Goal: Information Seeking & Learning: Compare options

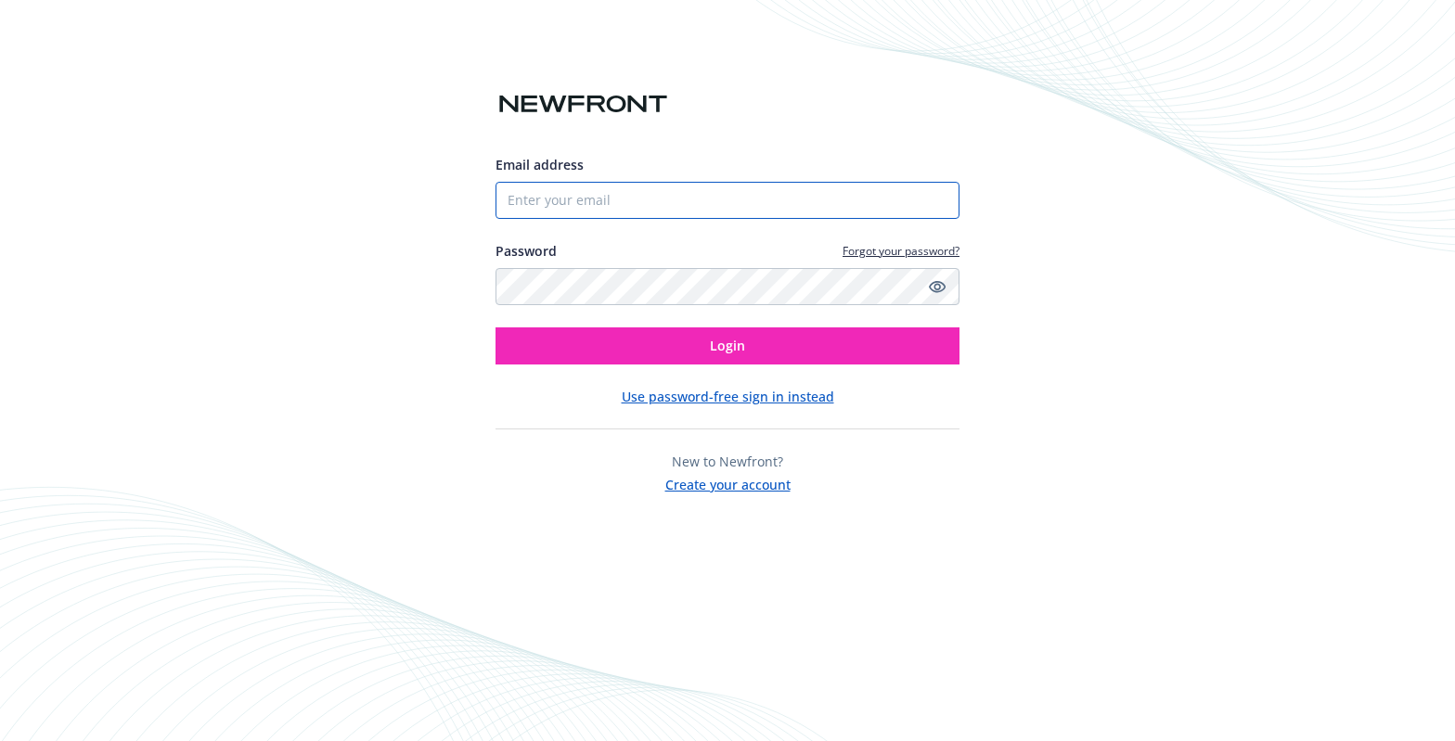
click at [649, 193] on input "Email address" at bounding box center [728, 200] width 464 height 37
type input "mlopez@brilliantearth.com"
click at [694, 366] on div "Email address mlopez@brilliantearth.com Password Forgot your password? Login Us…" at bounding box center [728, 325] width 464 height 340
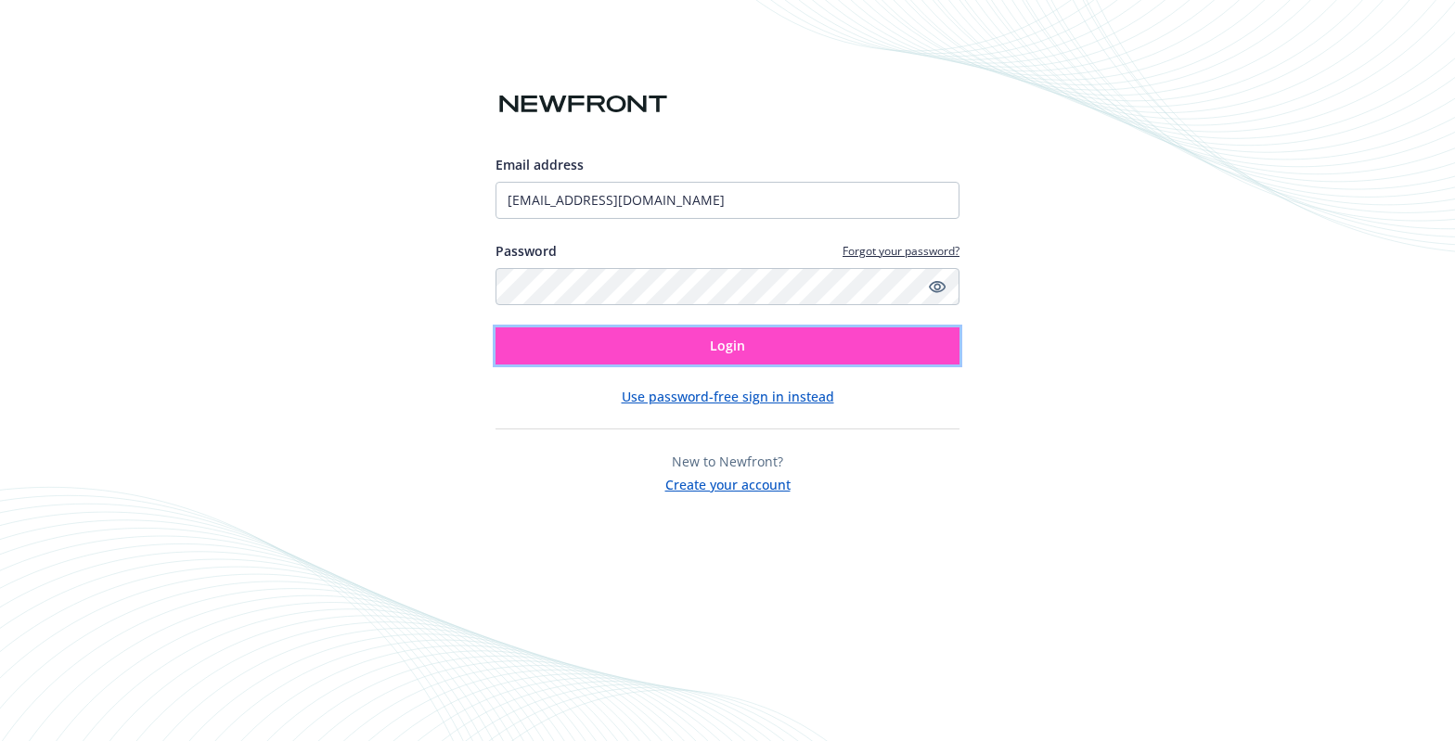
click at [698, 360] on button "Login" at bounding box center [728, 346] width 464 height 37
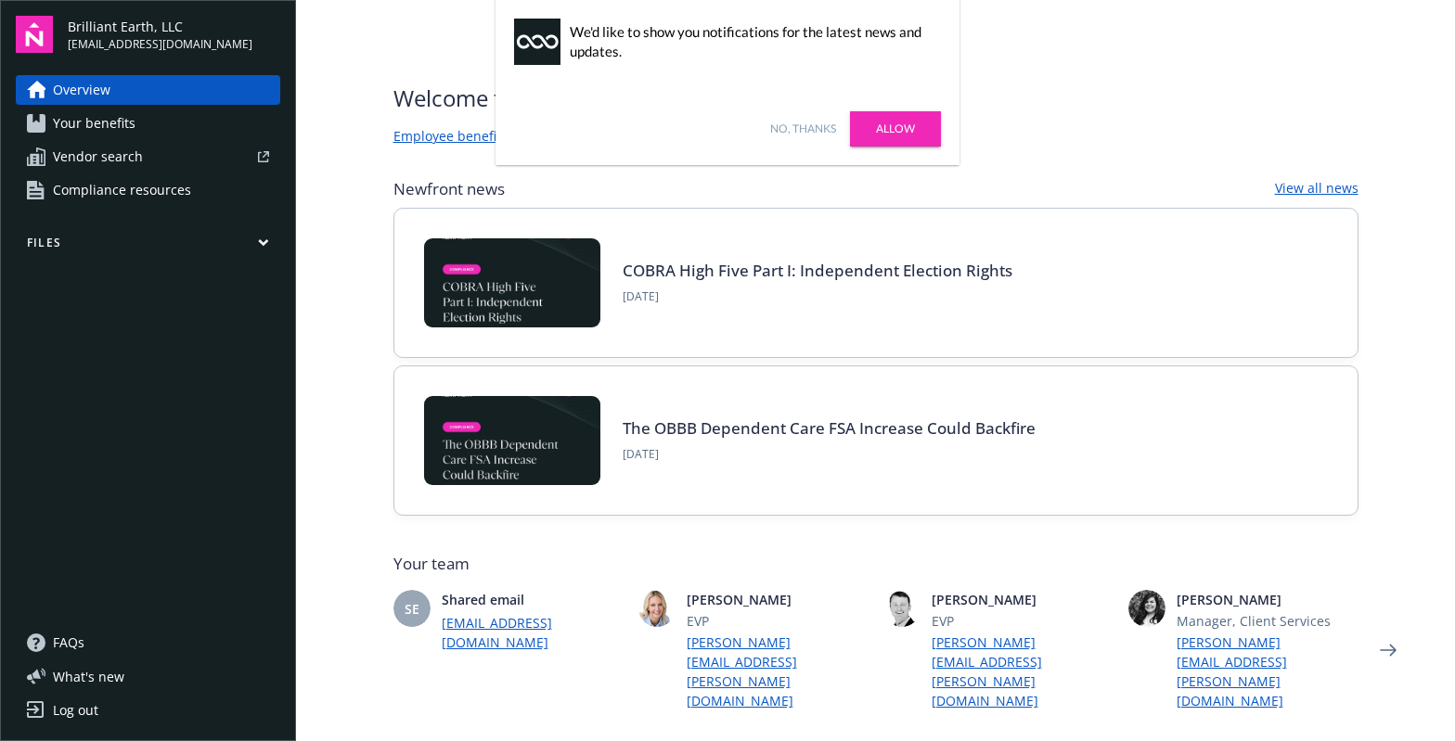
click at [129, 166] on span "Vendor search" at bounding box center [98, 157] width 90 height 30
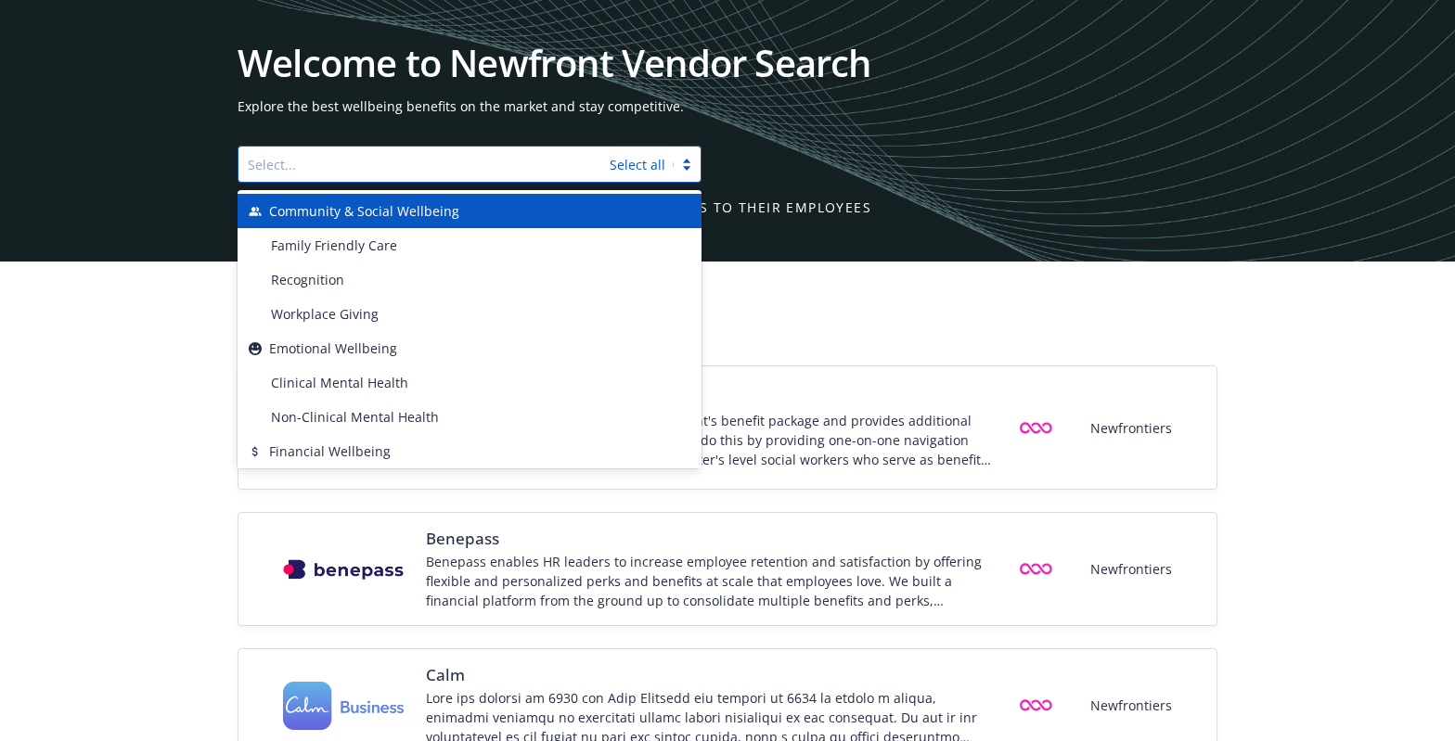
click at [448, 155] on div at bounding box center [424, 164] width 353 height 22
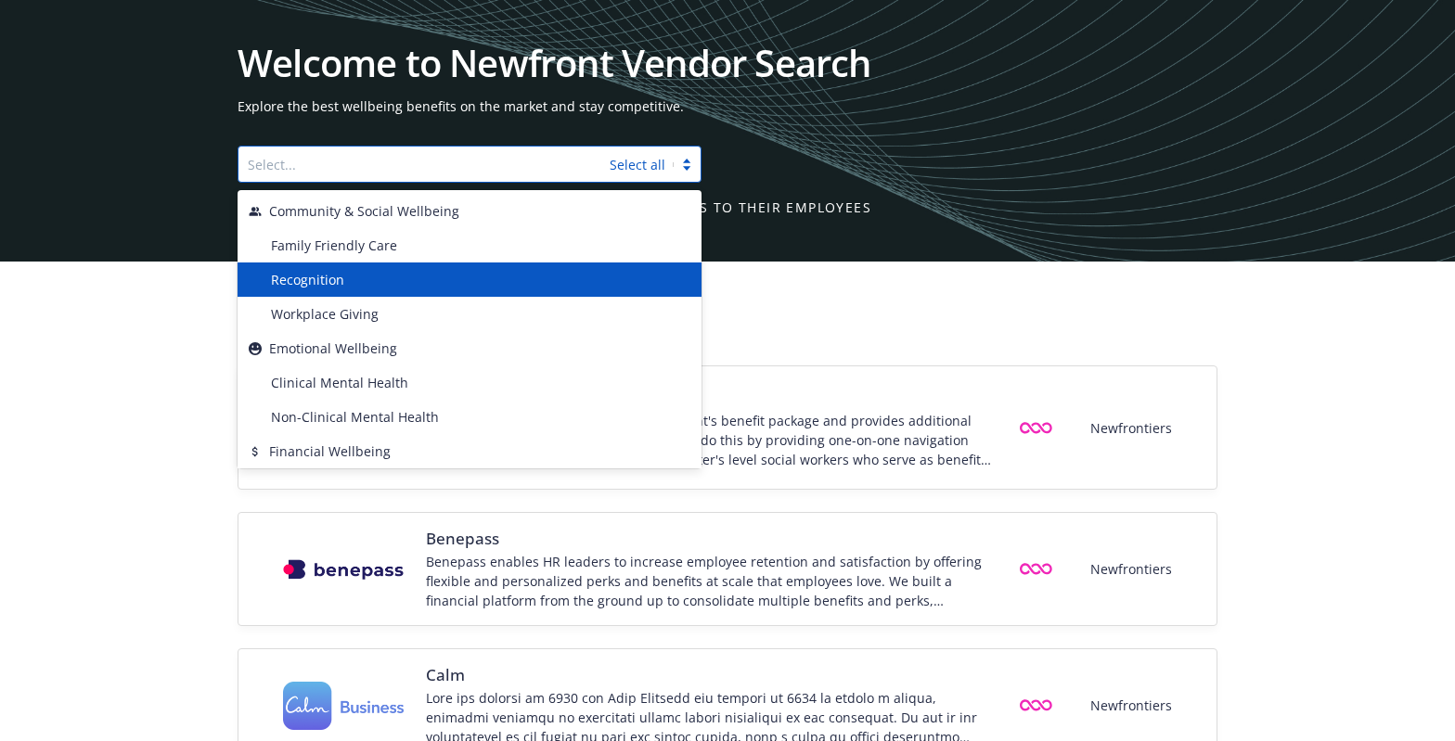
click at [413, 277] on div "Recognition" at bounding box center [477, 279] width 427 height 19
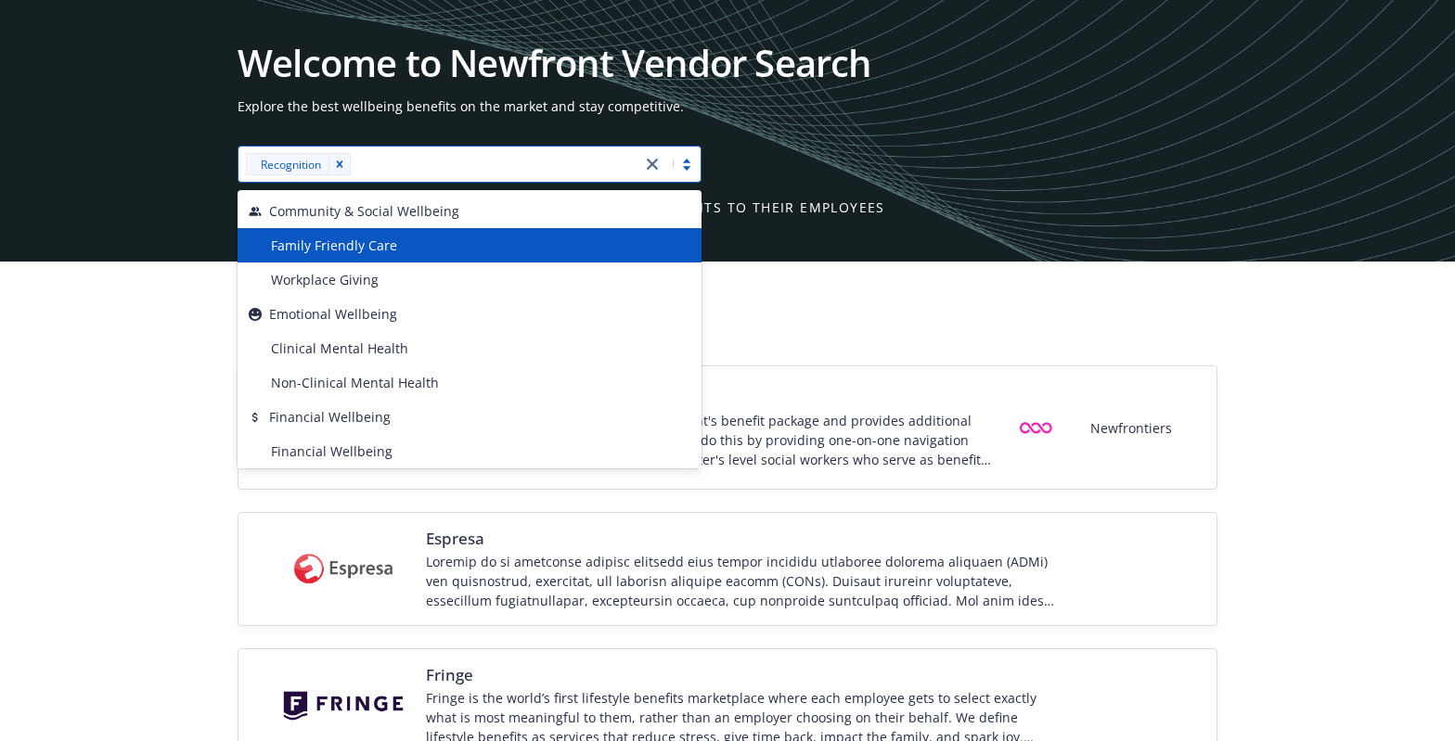
click at [1112, 215] on div "32.8% of Newfront clients offer some of these benefits to their employees" at bounding box center [728, 207] width 980 height 19
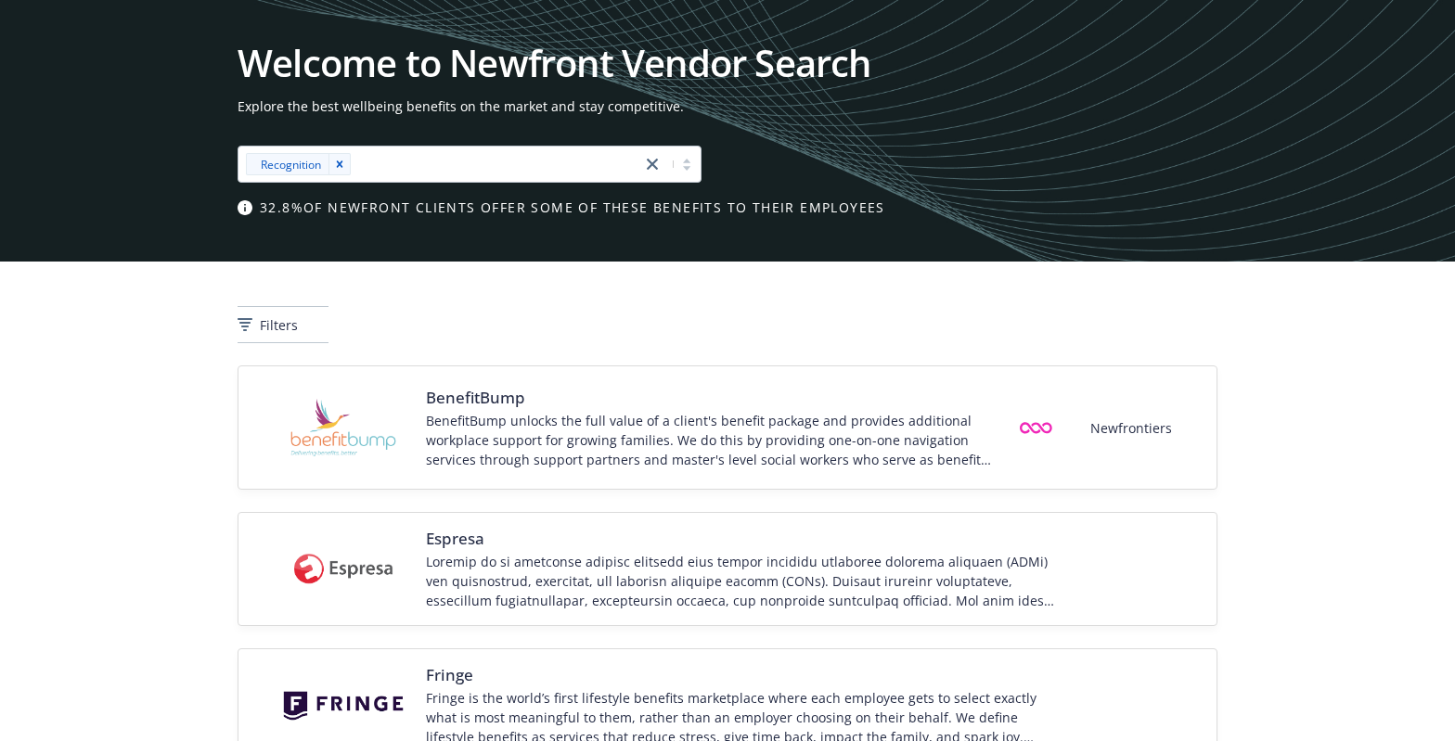
click at [344, 161] on icon "Remove [object Object]" at bounding box center [339, 164] width 13 height 13
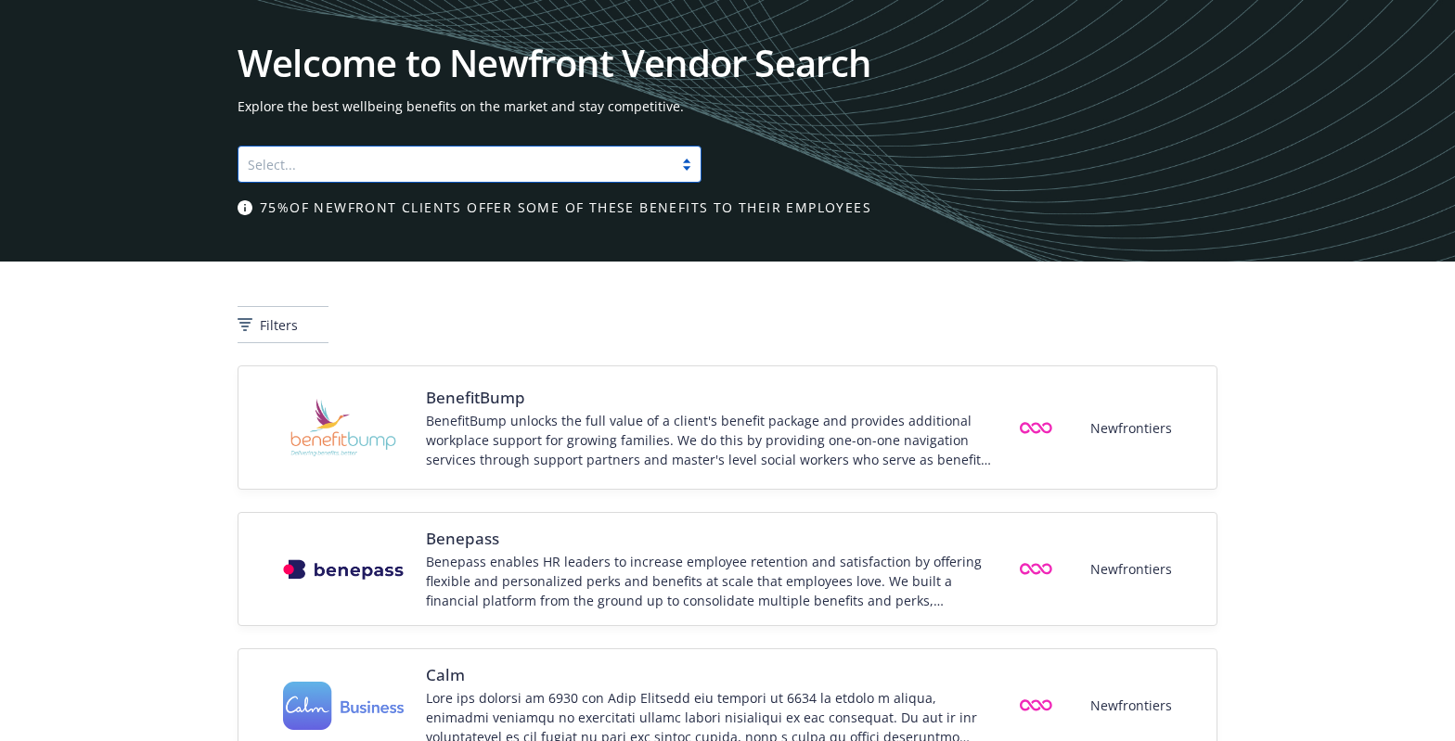
click at [415, 160] on div at bounding box center [456, 164] width 416 height 22
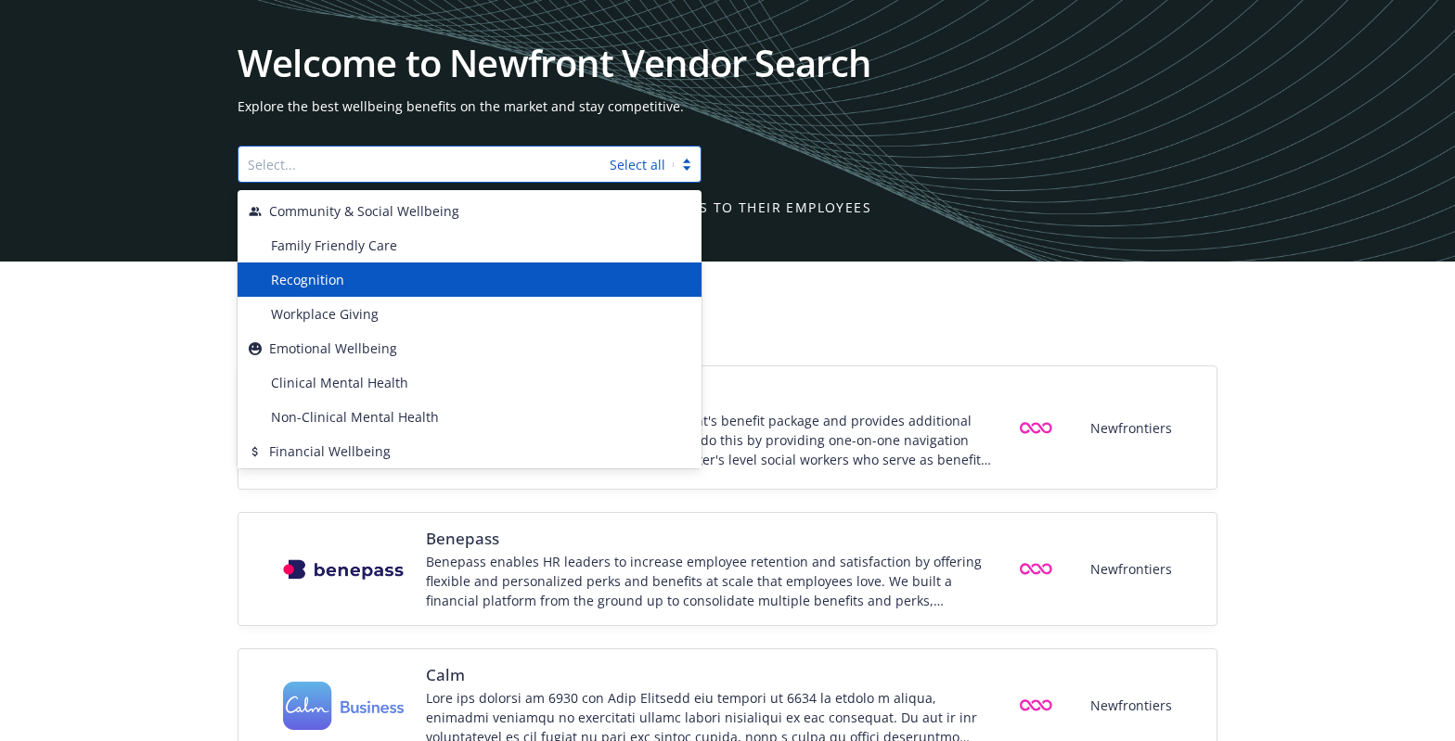
click at [359, 273] on div "Recognition" at bounding box center [477, 279] width 427 height 19
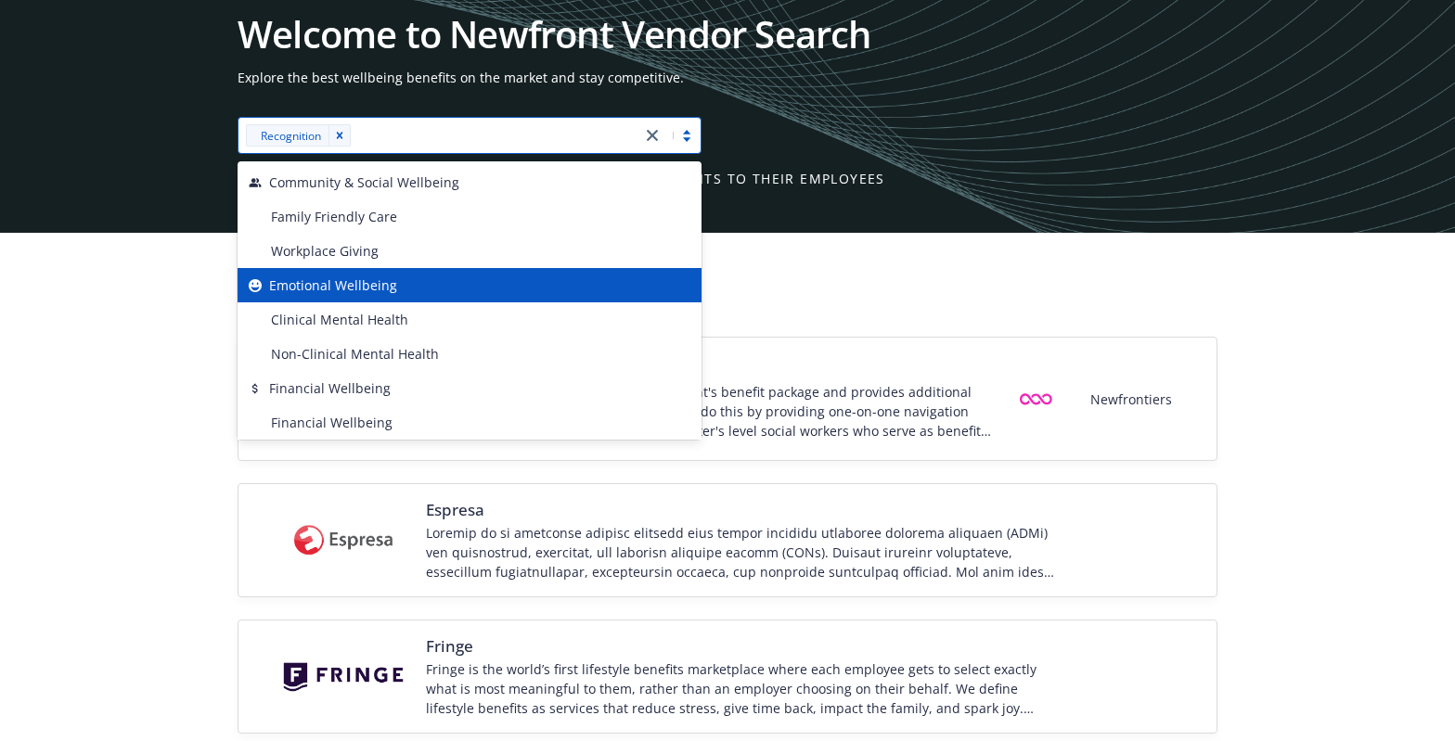
click at [140, 338] on div "BenefitBump BenefitBump unlocks the full value of a client's benefit package an…" at bounding box center [727, 708] width 1455 height 742
